Goal: Navigation & Orientation: Find specific page/section

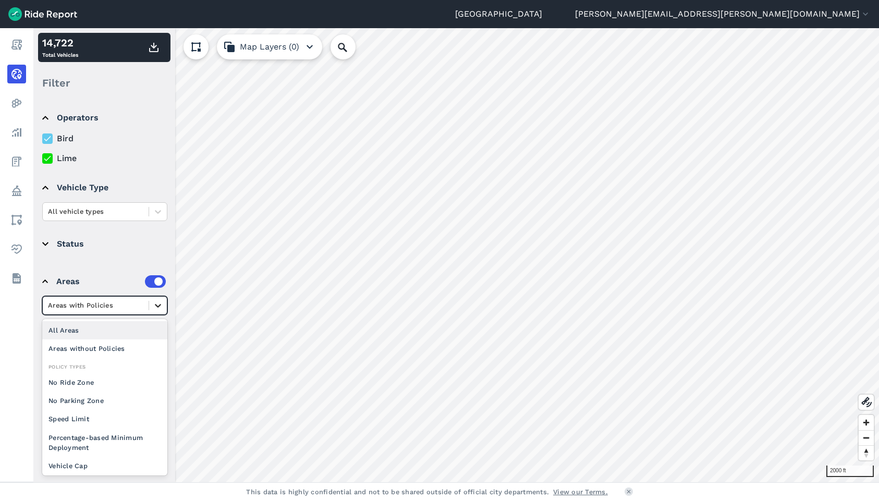
click at [162, 308] on icon at bounding box center [158, 305] width 10 height 10
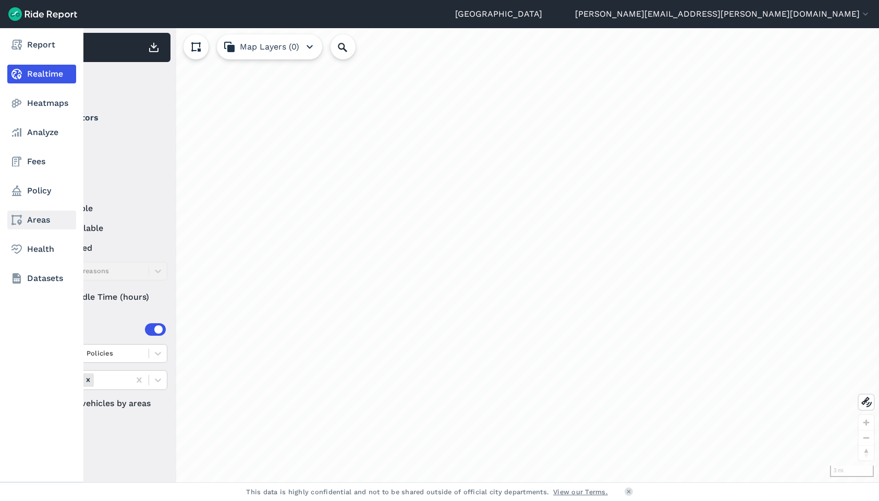
click at [33, 217] on link "Areas" at bounding box center [41, 220] width 69 height 19
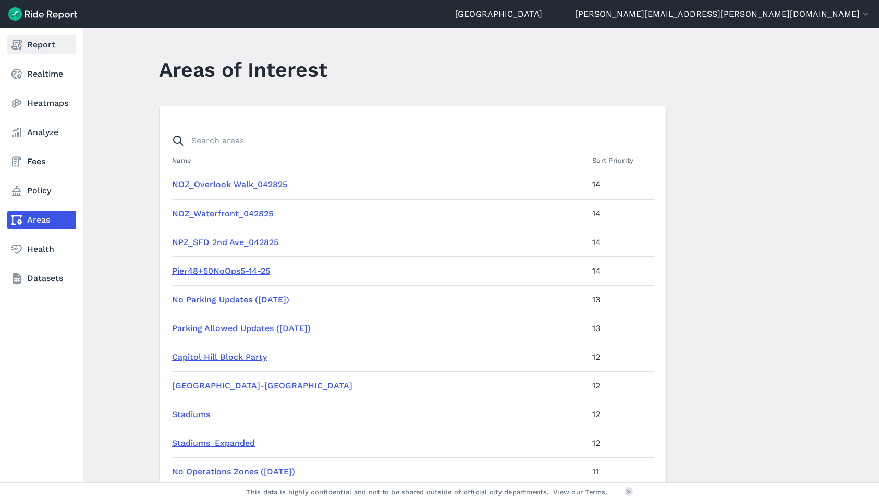
click at [41, 38] on link "Report" at bounding box center [41, 44] width 69 height 19
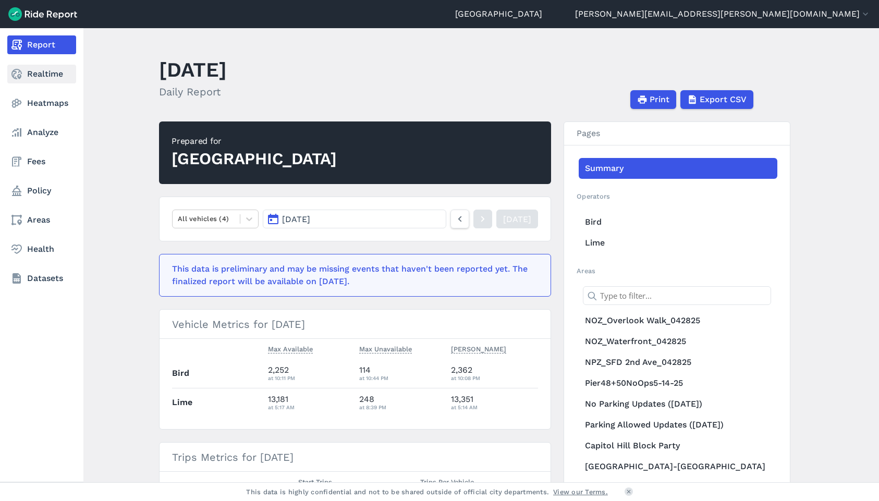
click at [11, 72] on icon at bounding box center [16, 74] width 13 height 13
